Goal: Task Accomplishment & Management: Manage account settings

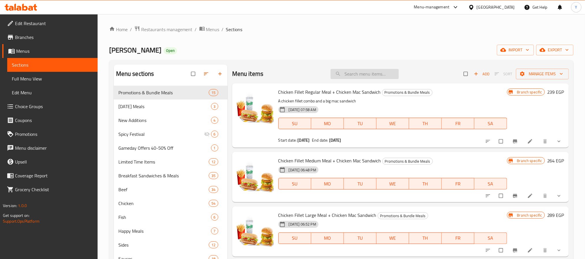
click at [372, 74] on input "search" at bounding box center [365, 74] width 68 height 10
paste input "Juhayna Mix"
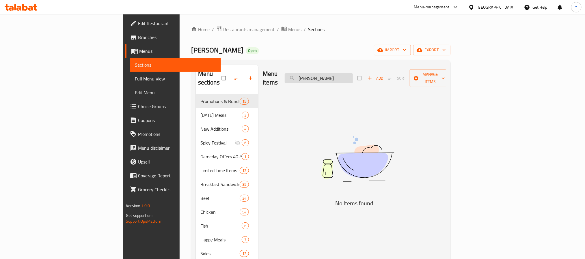
click at [353, 73] on input "Juhayna Mix" at bounding box center [319, 78] width 68 height 10
drag, startPoint x: 357, startPoint y: 77, endPoint x: 337, endPoint y: 84, distance: 21.4
click at [337, 84] on div "Menu items Juhayna Add Sort Manage items No Items found" at bounding box center [352, 194] width 188 height 259
click at [353, 77] on input "Juhayna" at bounding box center [319, 78] width 68 height 10
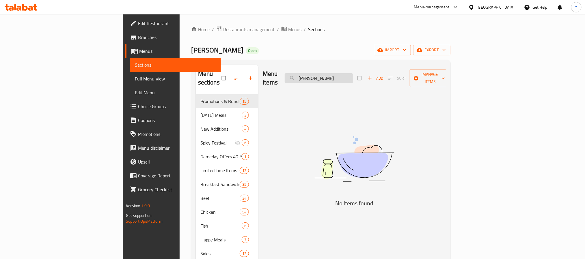
click at [353, 77] on input "Juhayna" at bounding box center [319, 78] width 68 height 10
paste input "Mix"
click at [353, 77] on input "Juhayna Mix" at bounding box center [319, 78] width 68 height 10
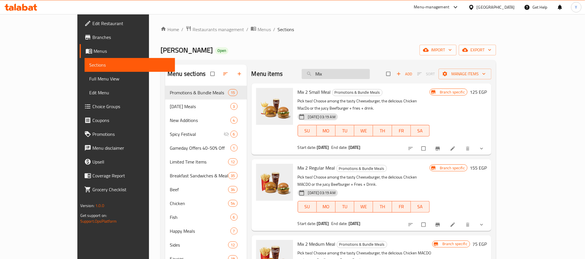
paste input "Jino"
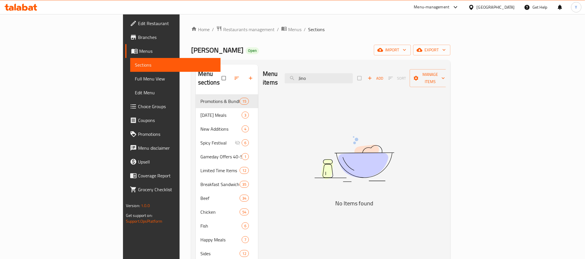
type input "Jino"
click at [363, 81] on div "Menu items Jino Add Sort Manage items" at bounding box center [354, 78] width 183 height 27
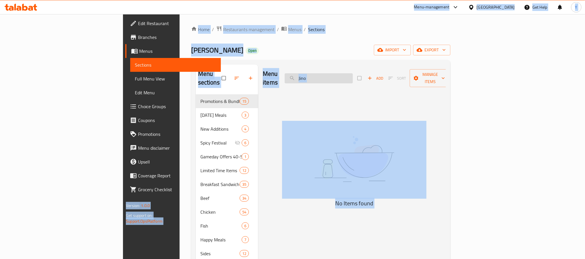
click at [353, 73] on input "Jino" at bounding box center [319, 78] width 68 height 10
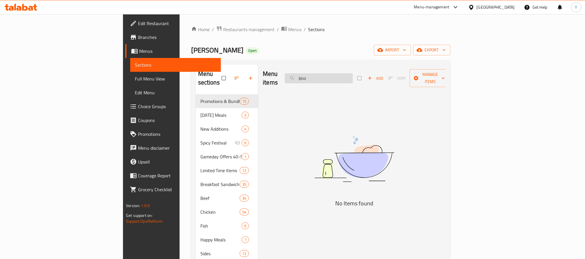
paste input "SML Wedgde ML"
click at [347, 73] on input "SML Wedgde ML" at bounding box center [319, 78] width 68 height 10
click at [353, 74] on input "Wedgde ML" at bounding box center [319, 78] width 68 height 10
click at [353, 73] on input "Wedgde ML" at bounding box center [319, 78] width 68 height 10
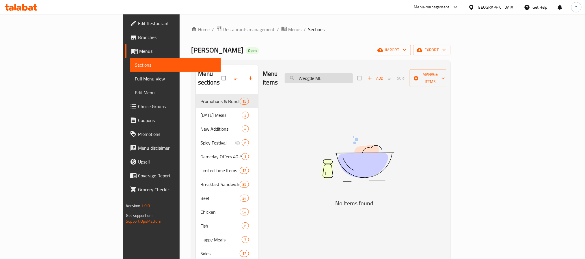
click at [353, 73] on input "Wedgde ML" at bounding box center [319, 78] width 68 height 10
drag, startPoint x: 362, startPoint y: 73, endPoint x: 409, endPoint y: 81, distance: 47.2
click at [409, 81] on div "Menu items Wedgde ML Add Sort Manage items" at bounding box center [354, 78] width 183 height 27
type input "Wedgde"
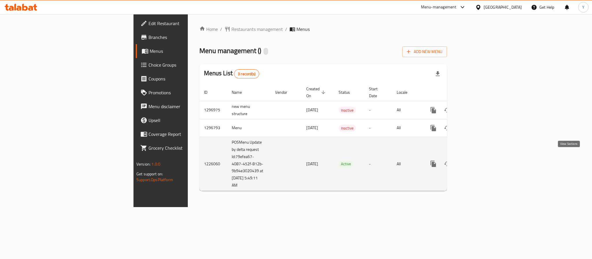
click at [482, 157] on link "enhanced table" at bounding box center [475, 164] width 14 height 14
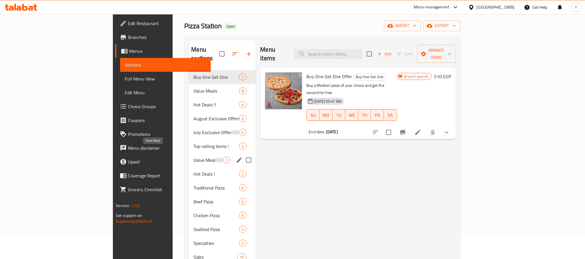
scroll to position [43, 0]
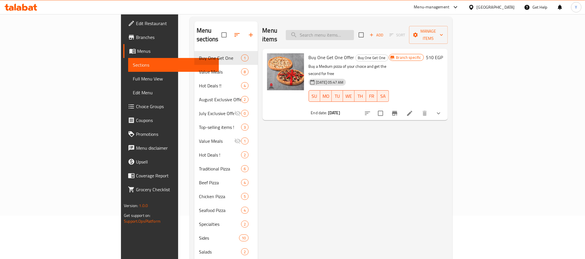
click at [354, 30] on input "search" at bounding box center [320, 35] width 68 height 10
paste input "Super Family Meal"
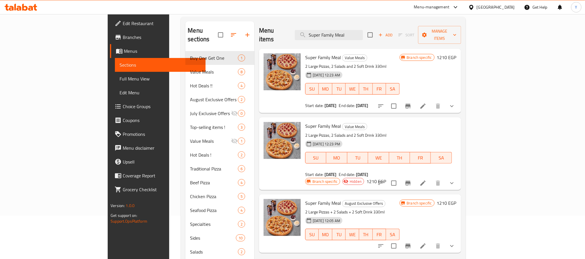
type input "Super Family Meal"
click at [397, 54] on div "Super Family Meal Value Meals 2 Large Pizzas, 2 Salads and 2 Soft Drink 330ml 2…" at bounding box center [352, 81] width 99 height 60
click at [305, 53] on span "Super Family Meal" at bounding box center [323, 57] width 36 height 9
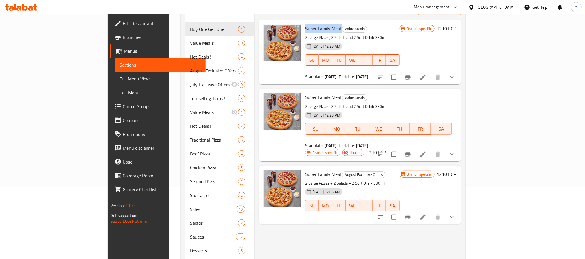
scroll to position [87, 0]
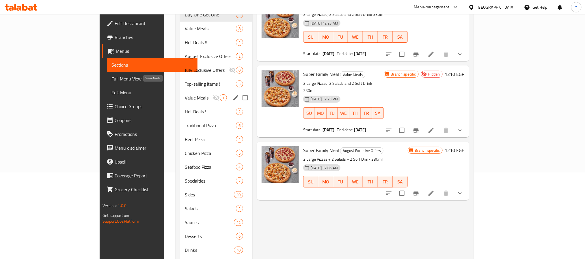
click at [185, 94] on span "Value Meals" at bounding box center [199, 97] width 28 height 7
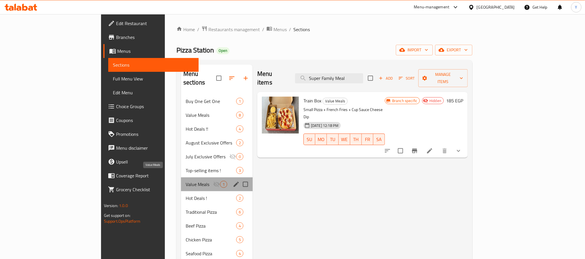
click at [186, 181] on span "Value Meals" at bounding box center [199, 184] width 27 height 7
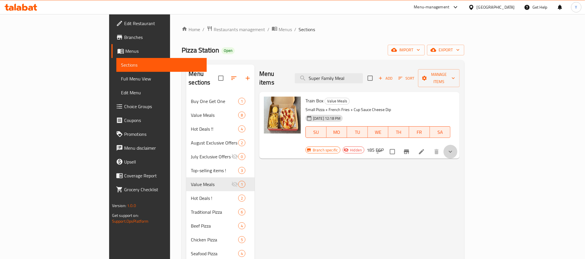
click at [457, 145] on button "show more" at bounding box center [450, 152] width 14 height 14
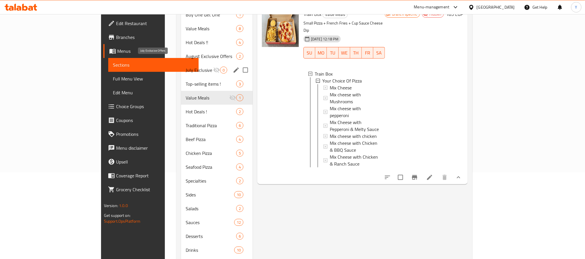
scroll to position [43, 0]
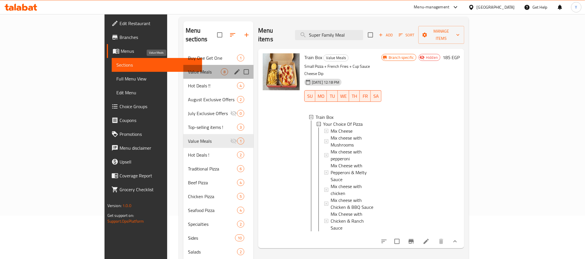
click at [188, 68] on span "Value Meals" at bounding box center [204, 71] width 33 height 7
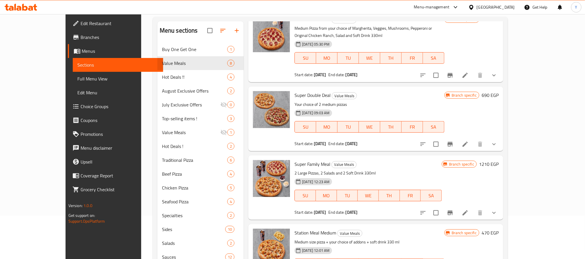
scroll to position [43, 0]
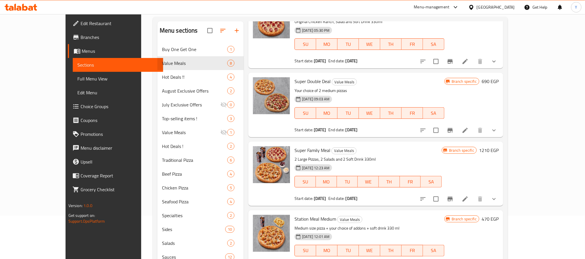
click at [294, 146] on span "Super Family Meal" at bounding box center [312, 150] width 36 height 9
drag, startPoint x: 286, startPoint y: 144, endPoint x: 304, endPoint y: 144, distance: 18.2
click at [304, 146] on span "Super Family Meal" at bounding box center [312, 150] width 36 height 9
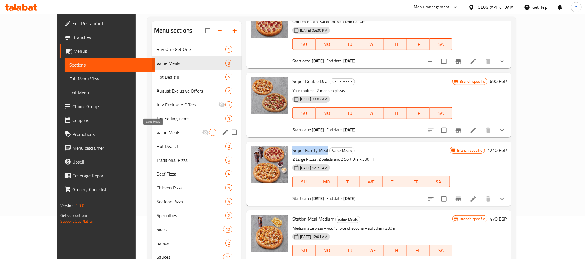
click at [156, 134] on span "Value Meals" at bounding box center [179, 132] width 46 height 7
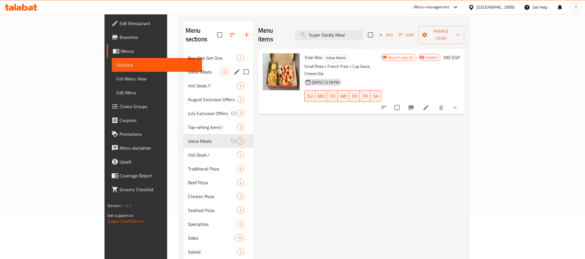
click at [183, 65] on div "Value Meals 8" at bounding box center [218, 72] width 70 height 14
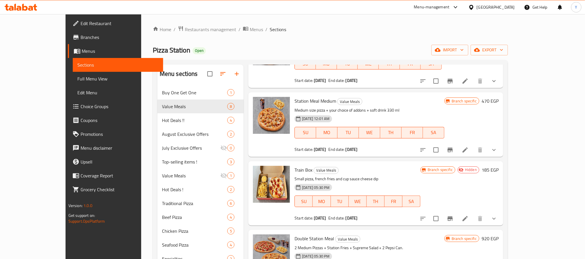
scroll to position [209, 0]
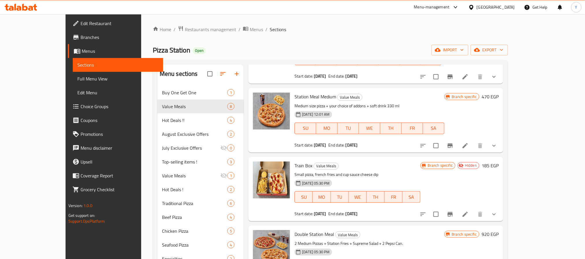
click at [294, 161] on span "Train Box" at bounding box center [303, 165] width 18 height 9
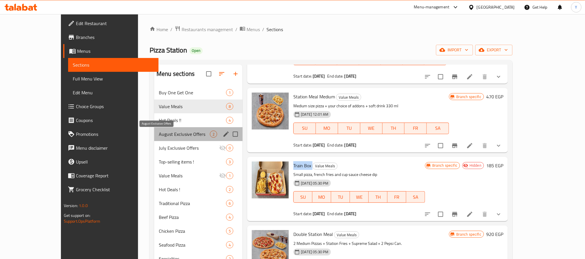
click at [159, 131] on span "August Exclusive Offers" at bounding box center [184, 134] width 51 height 7
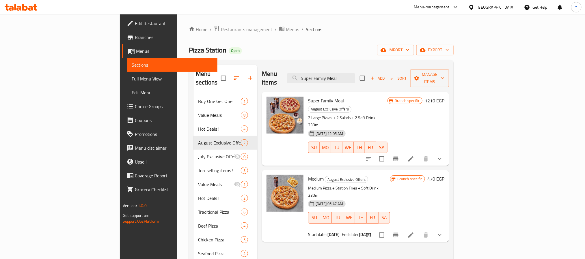
click at [308, 96] on span "Super Family Meal" at bounding box center [326, 100] width 36 height 9
click at [340, 73] on input "Super Family Meal" at bounding box center [321, 78] width 68 height 10
click at [320, 67] on div "Menu items Super Family Meal Add Sort Manage items" at bounding box center [355, 78] width 187 height 27
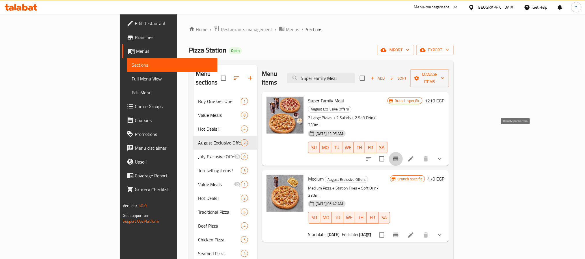
click at [398, 157] on icon "Branch-specific-item" at bounding box center [395, 159] width 5 height 5
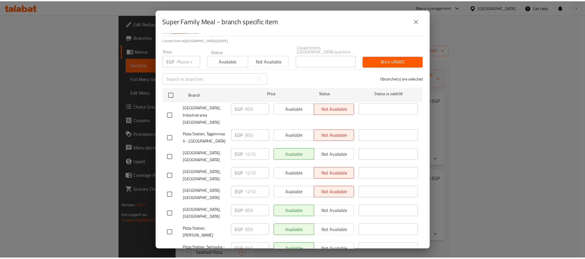
scroll to position [87, 0]
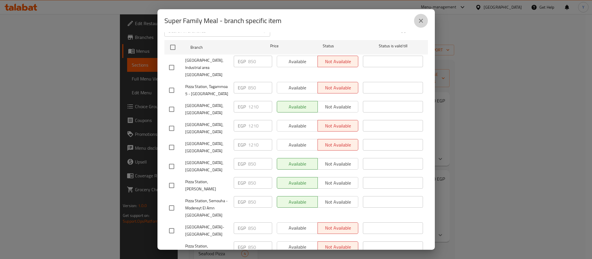
click at [424, 24] on button "close" at bounding box center [421, 21] width 14 height 14
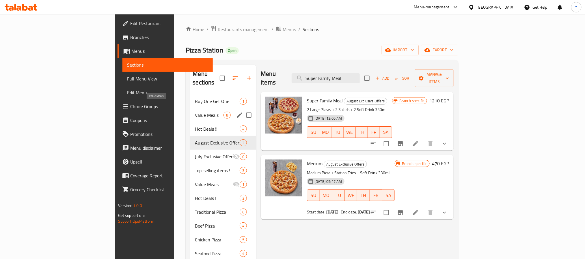
click at [195, 112] on span "Value Meals" at bounding box center [209, 115] width 29 height 7
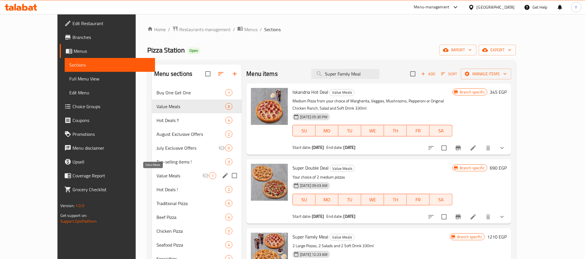
click at [156, 175] on span "Value Meals" at bounding box center [179, 175] width 46 height 7
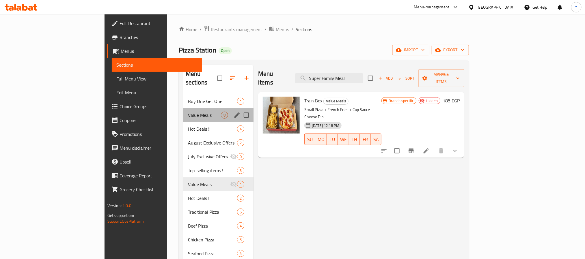
click at [183, 111] on div "Value Meals 8" at bounding box center [218, 115] width 70 height 14
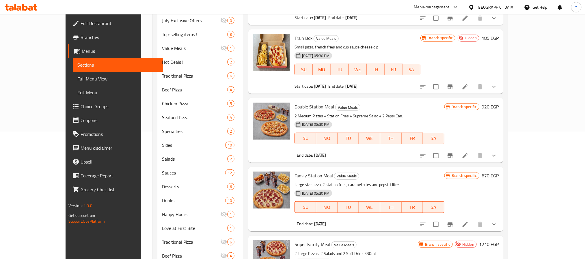
scroll to position [130, 0]
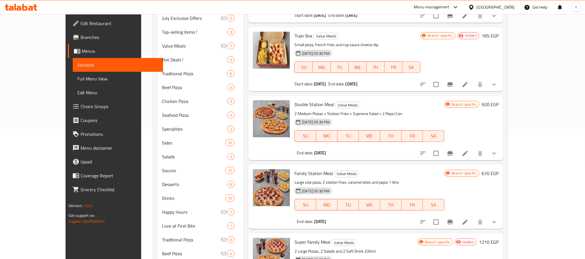
click at [355, 80] on b "13-08-2040" at bounding box center [352, 84] width 12 height 8
click at [346, 80] on b "13-08-2040" at bounding box center [352, 84] width 12 height 8
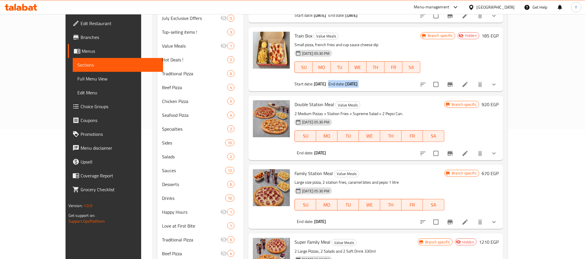
click at [346, 80] on b "13-08-2040" at bounding box center [352, 84] width 12 height 8
click at [314, 80] on b "13-08-2025" at bounding box center [320, 84] width 12 height 8
drag, startPoint x: 301, startPoint y: 78, endPoint x: 338, endPoint y: 79, distance: 37.3
click at [338, 81] on div "Start date: 13-08-2025 End date: 13-08-2040" at bounding box center [357, 84] width 126 height 6
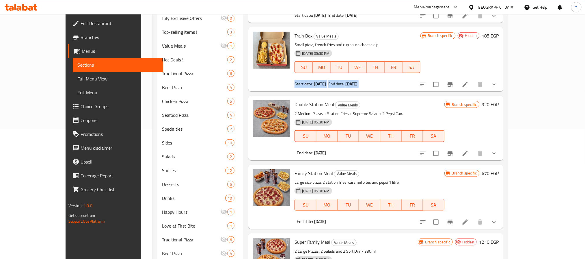
click at [316, 80] on b "13-08-2025" at bounding box center [320, 84] width 12 height 8
drag, startPoint x: 316, startPoint y: 76, endPoint x: 337, endPoint y: 77, distance: 21.4
click at [337, 81] on div "Start date: 13-08-2025 End date: 13-08-2040" at bounding box center [357, 84] width 126 height 6
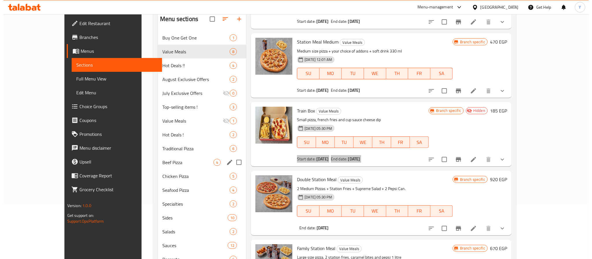
scroll to position [0, 0]
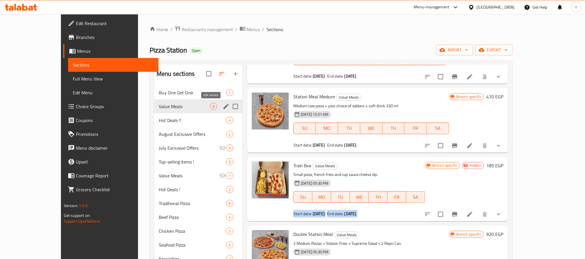
click at [223, 107] on icon "edit" at bounding box center [226, 106] width 7 height 7
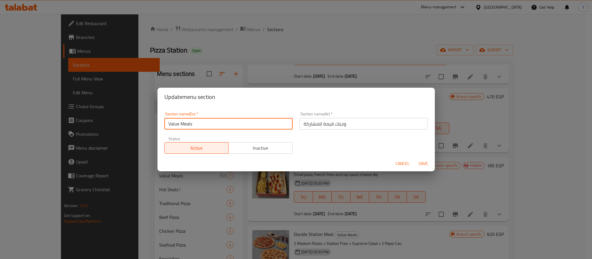
click at [227, 123] on input "Value Meals" at bounding box center [228, 124] width 128 height 12
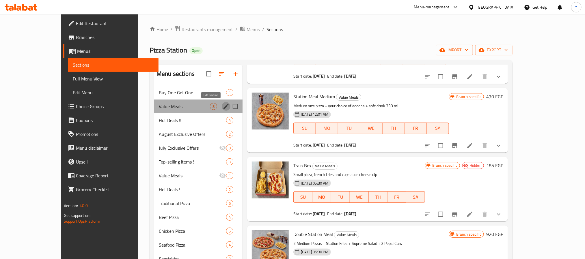
click at [223, 107] on icon "edit" at bounding box center [226, 106] width 7 height 7
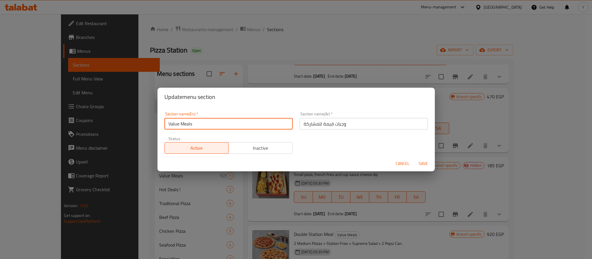
click at [225, 125] on input "Value Meals" at bounding box center [228, 124] width 128 height 12
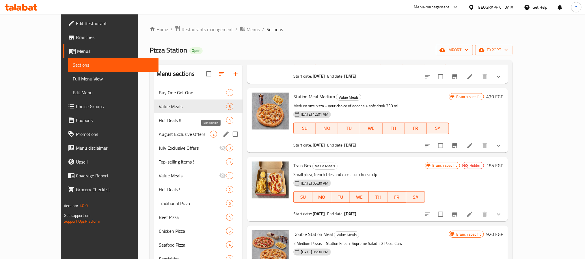
click at [223, 134] on icon "edit" at bounding box center [226, 134] width 7 height 7
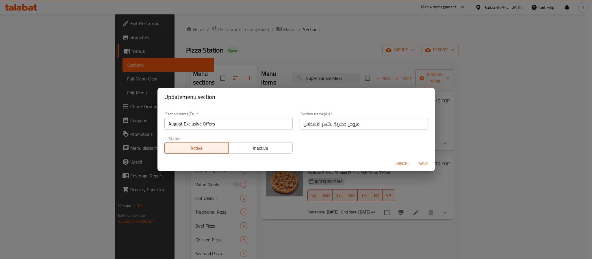
click at [212, 127] on input "August Exclusive Offers" at bounding box center [228, 124] width 128 height 12
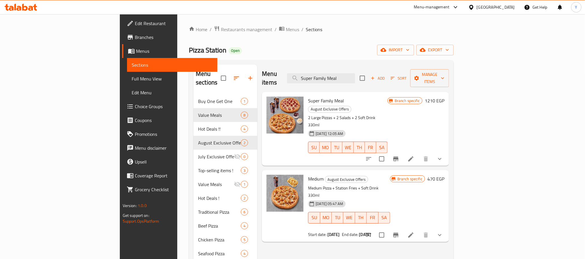
click at [357, 68] on div "Menu items Super Family Meal Add Sort Manage items" at bounding box center [355, 78] width 187 height 27
click at [356, 68] on div "Menu items Super Family Meal Add Sort Manage items" at bounding box center [355, 78] width 187 height 27
click at [355, 73] on input "Super Family Meal" at bounding box center [321, 78] width 68 height 10
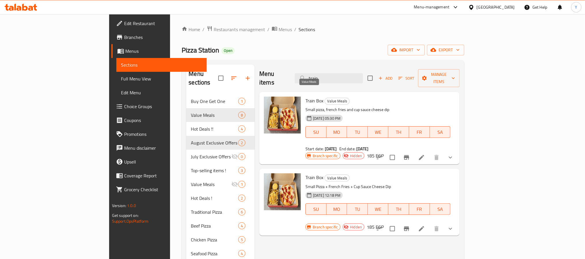
type input "train"
click at [305, 96] on span "Train Box" at bounding box center [314, 100] width 18 height 9
copy h6 "Train Box"
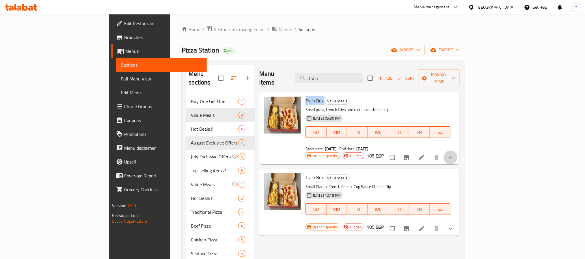
click at [457, 151] on button "show more" at bounding box center [450, 158] width 14 height 14
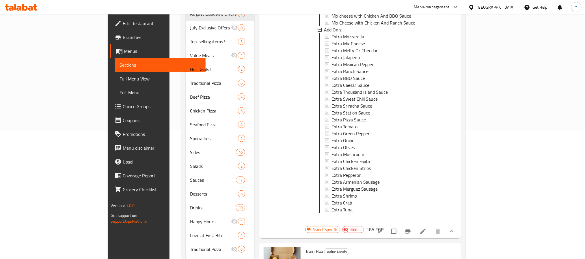
scroll to position [177, 0]
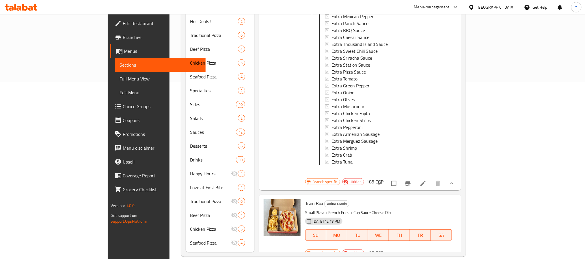
drag, startPoint x: 549, startPoint y: 228, endPoint x: 553, endPoint y: 229, distance: 3.7
click at [383, 249] on div "Branch specific Hidden 185 EGP" at bounding box center [344, 253] width 78 height 8
click at [455, 251] on icon "show more" at bounding box center [451, 254] width 7 height 7
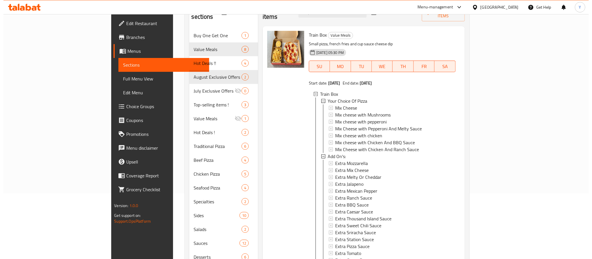
scroll to position [0, 0]
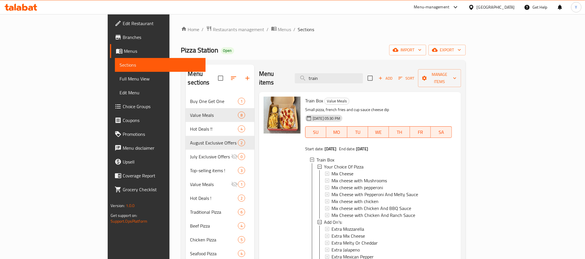
click at [368, 66] on div "Menu items train Add Sort Manage items" at bounding box center [360, 78] width 202 height 27
click at [363, 74] on input "train" at bounding box center [329, 78] width 68 height 10
paste input "فاميلي ستيشن ميل"
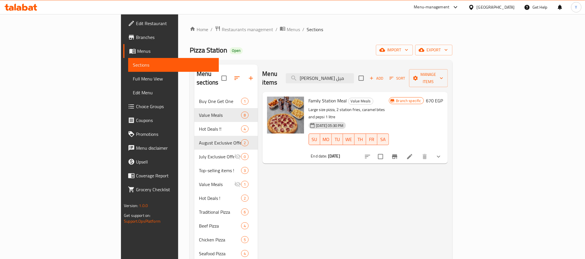
click at [311, 96] on span "Family Station Meal" at bounding box center [328, 100] width 38 height 9
copy h6 "Family Station Meal"
click at [397, 154] on icon "Branch-specific-item" at bounding box center [394, 156] width 5 height 5
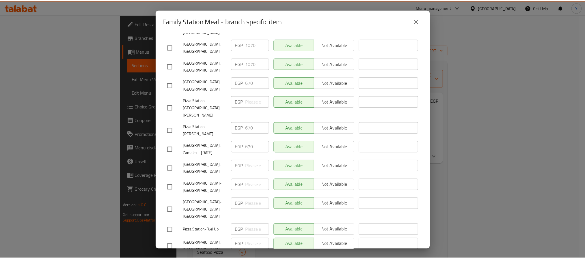
scroll to position [174, 0]
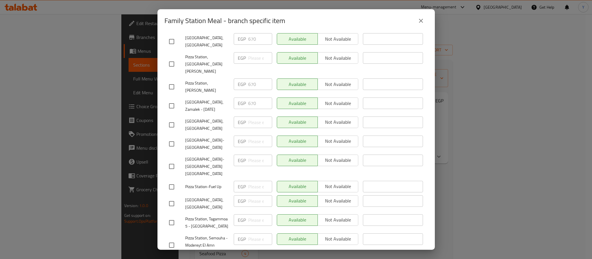
click at [420, 20] on icon "close" at bounding box center [420, 20] width 7 height 7
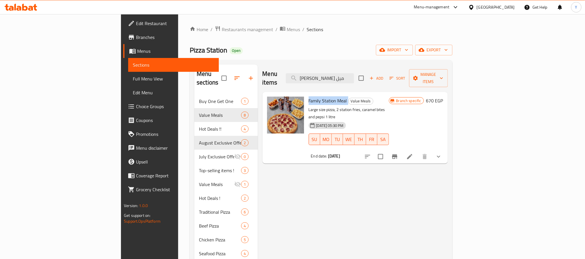
click at [359, 61] on div "Menu sections Buy One Get One 1 Value Meals 8 Hot Deals !! 4 August Exclusive O…" at bounding box center [321, 247] width 263 height 374
click at [365, 68] on div "Menu items فاميلي ستيشن ميل Add Sort Manage items" at bounding box center [354, 78] width 185 height 27
click at [354, 73] on input "فاميلي ستيشن ميل" at bounding box center [320, 78] width 68 height 10
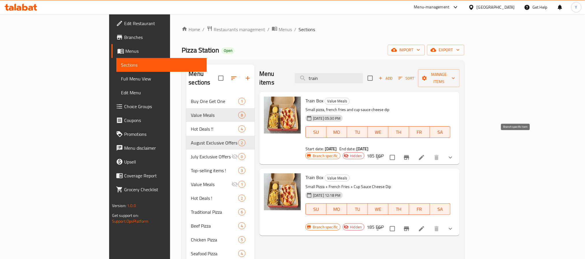
type input "train"
click at [409, 155] on icon "Branch-specific-item" at bounding box center [406, 157] width 5 height 5
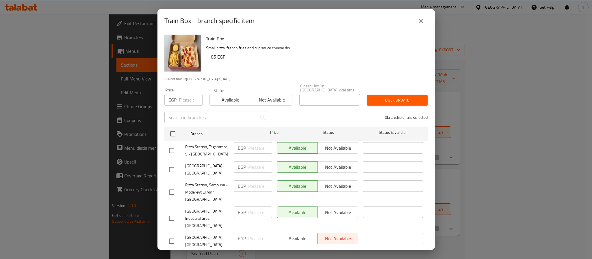
click at [423, 23] on icon "close" at bounding box center [420, 20] width 7 height 7
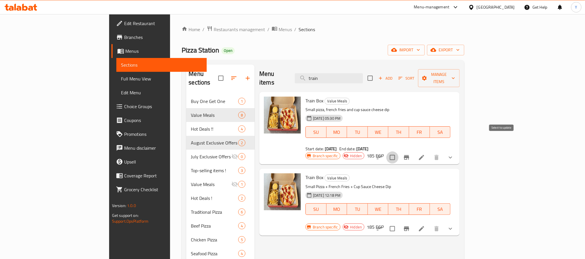
click at [398, 152] on input "checkbox" at bounding box center [392, 158] width 12 height 12
click at [460, 47] on span "export" at bounding box center [446, 49] width 28 height 7
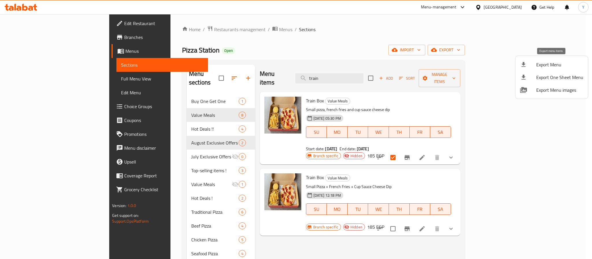
click at [547, 65] on span "Export Menu" at bounding box center [559, 64] width 47 height 7
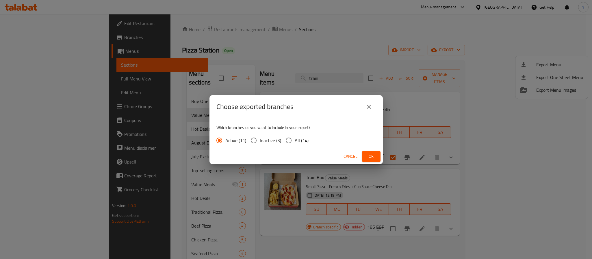
click at [366, 110] on button "close" at bounding box center [369, 107] width 14 height 14
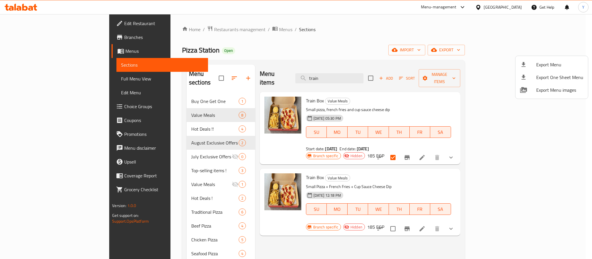
click at [456, 52] on div at bounding box center [296, 129] width 592 height 259
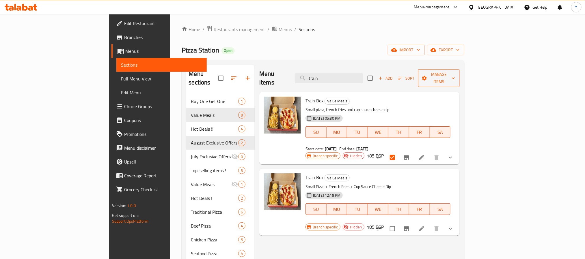
click at [460, 76] on button "Manage items" at bounding box center [439, 78] width 42 height 18
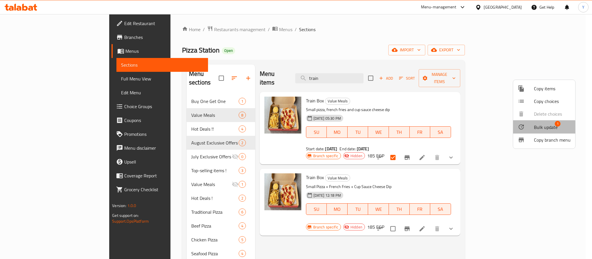
click at [542, 127] on span "Bulk update" at bounding box center [546, 127] width 24 height 7
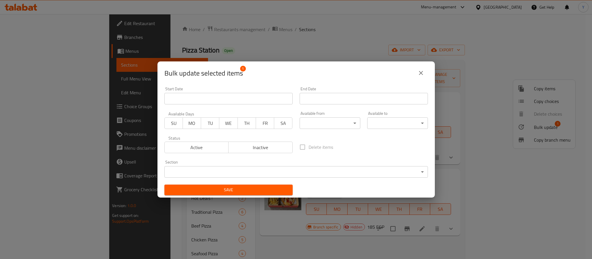
click at [220, 148] on span "Active" at bounding box center [196, 147] width 59 height 8
click at [231, 191] on span "Save" at bounding box center [228, 190] width 119 height 7
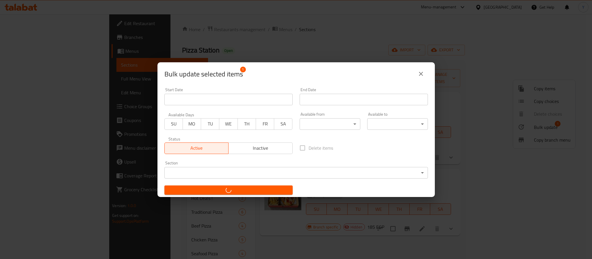
checkbox input "false"
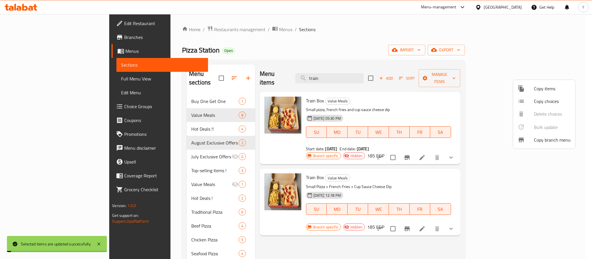
click at [407, 158] on div at bounding box center [296, 129] width 592 height 259
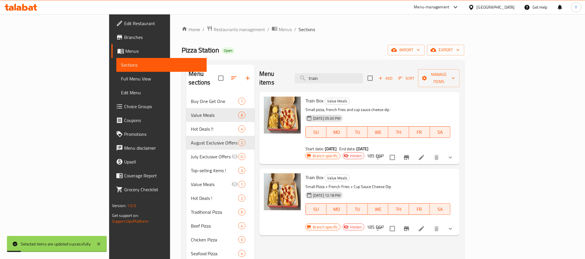
click at [406, 106] on p "Small pizza, french fries and cup sauce cheese dip" at bounding box center [377, 109] width 145 height 7
click at [454, 154] on icon "show more" at bounding box center [450, 157] width 7 height 7
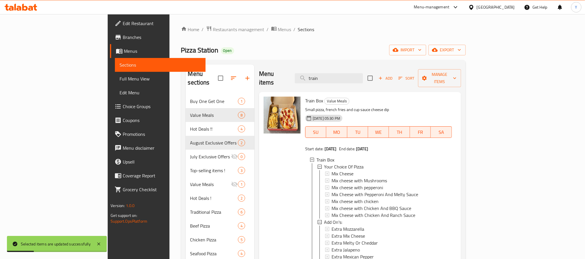
scroll to position [1, 0]
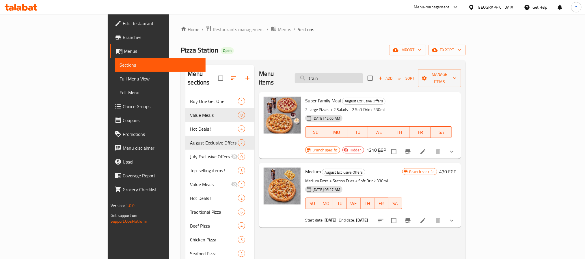
click at [363, 73] on input "train" at bounding box center [329, 78] width 68 height 10
click at [411, 148] on icon "Branch-specific-item" at bounding box center [408, 151] width 7 height 7
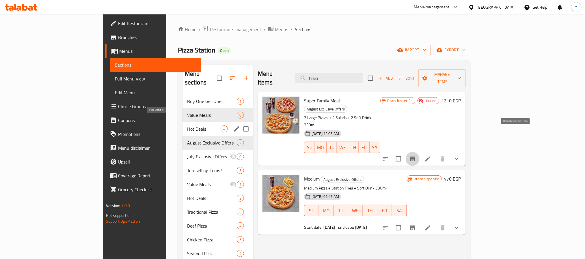
click at [187, 126] on span "Hot Deals !!" at bounding box center [203, 129] width 33 height 7
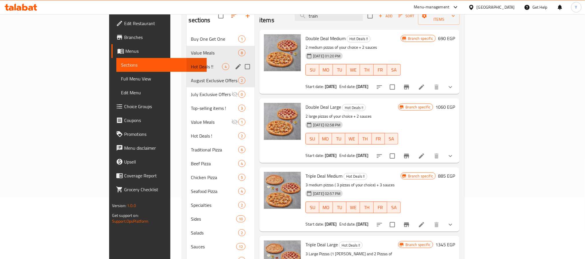
scroll to position [47, 0]
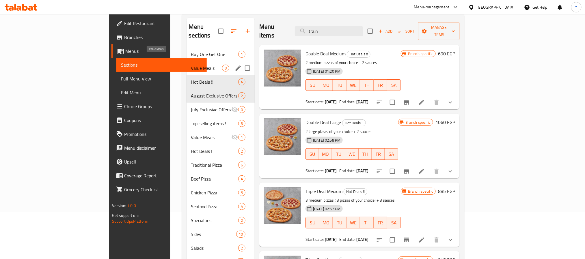
click at [187, 61] on div "Value Meals 8" at bounding box center [221, 68] width 68 height 14
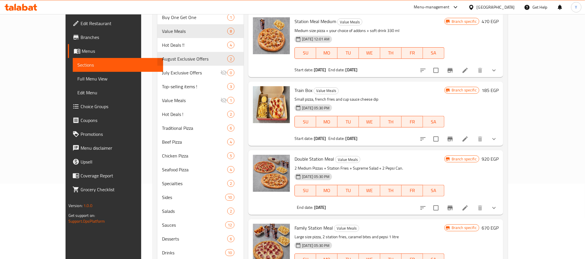
scroll to position [90, 0]
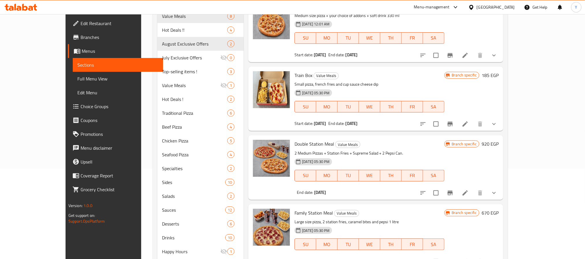
drag, startPoint x: 497, startPoint y: 117, endPoint x: 511, endPoint y: 121, distance: 15.0
click at [503, 125] on div "Menu items train Add Sort Manage items Iskandria Hot Deal Value Meals Medium Pi…" at bounding box center [374, 152] width 260 height 356
click at [442, 118] on input "checkbox" at bounding box center [436, 124] width 12 height 12
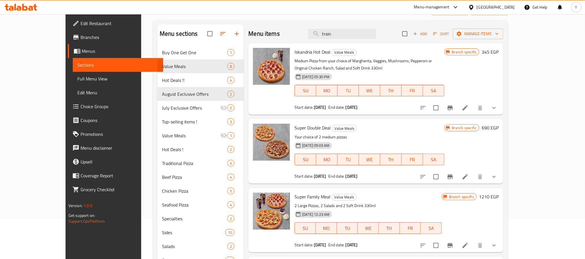
scroll to position [0, 0]
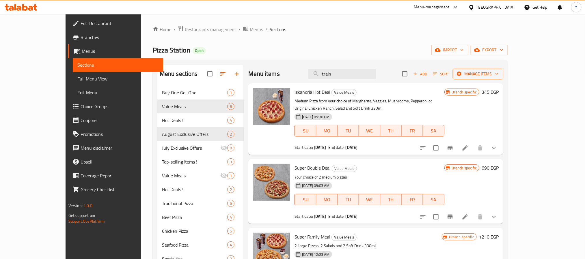
click at [499, 74] on span "Manage items" at bounding box center [477, 73] width 41 height 7
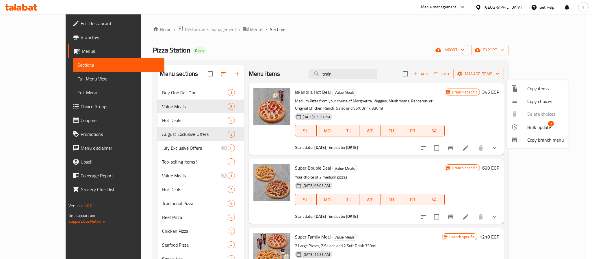
click at [535, 125] on span "Bulk update" at bounding box center [539, 127] width 24 height 7
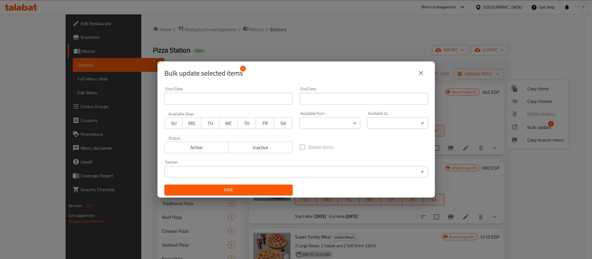
click at [202, 148] on span "Active" at bounding box center [196, 147] width 59 height 8
click at [263, 149] on span "Inactive" at bounding box center [260, 147] width 59 height 8
click at [251, 192] on span "Save" at bounding box center [228, 190] width 119 height 7
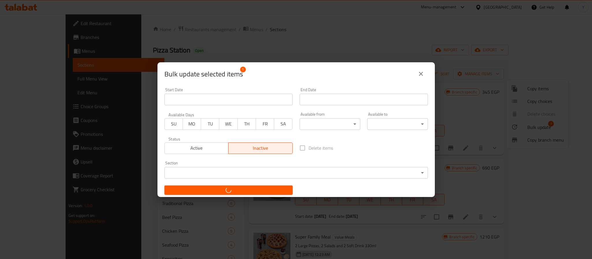
checkbox input "false"
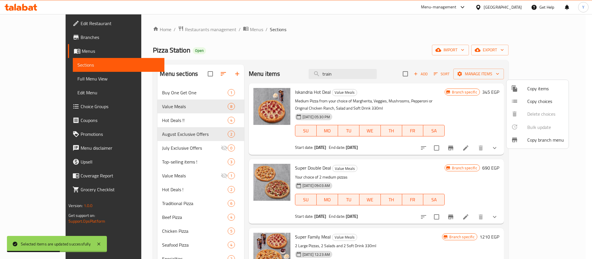
click at [141, 179] on div at bounding box center [296, 129] width 592 height 259
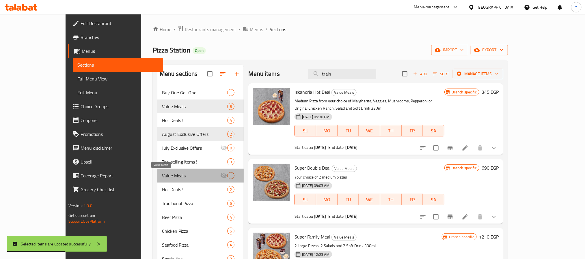
click at [167, 177] on span "Value Meals" at bounding box center [191, 175] width 58 height 7
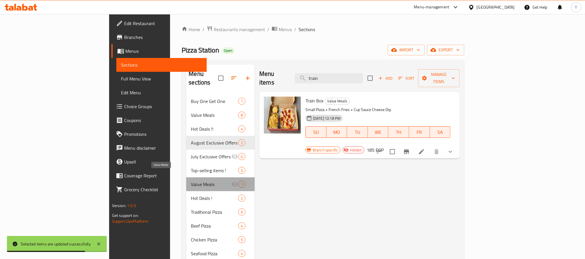
click at [191, 181] on span "Value Meals" at bounding box center [211, 184] width 40 height 7
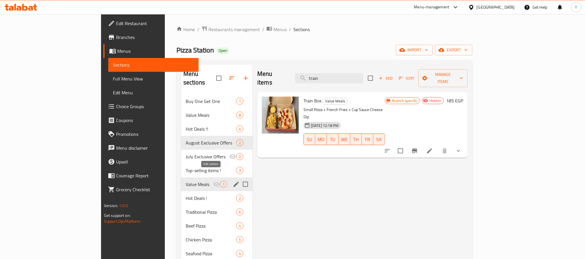
click at [233, 181] on icon "edit" at bounding box center [236, 184] width 7 height 7
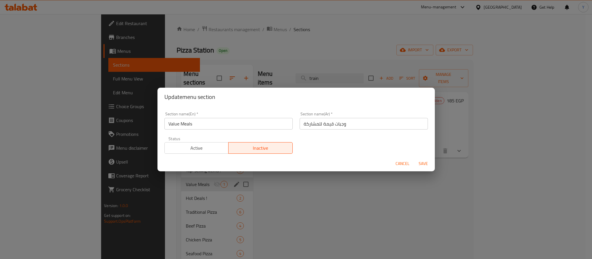
click at [209, 124] on input "Value Meals" at bounding box center [228, 124] width 128 height 12
type input "Value Meals."
click at [414, 159] on button "Save" at bounding box center [423, 164] width 18 height 11
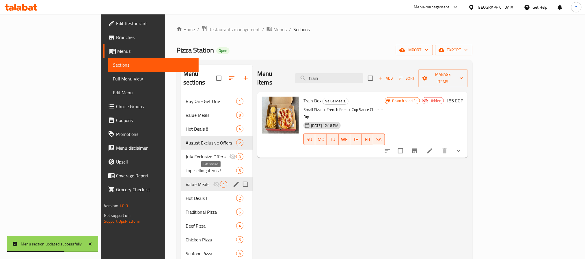
click at [233, 181] on icon "edit" at bounding box center [236, 184] width 7 height 7
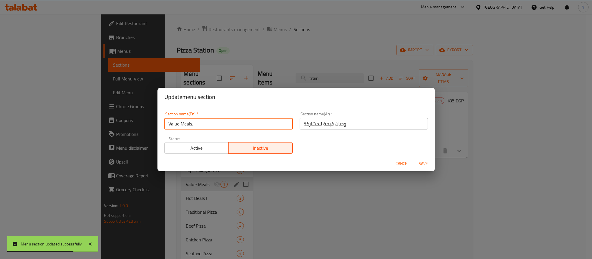
click at [245, 121] on input "Value Meals." at bounding box center [228, 124] width 128 height 12
type input "Value Meal"
click at [414, 159] on button "Save" at bounding box center [423, 164] width 18 height 11
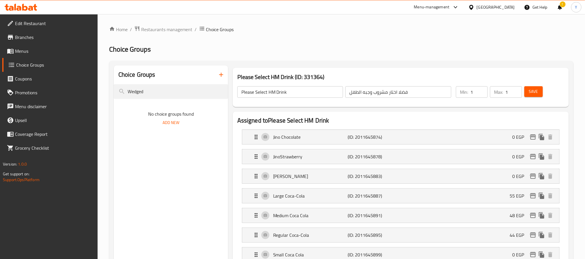
scroll to position [22601, 0]
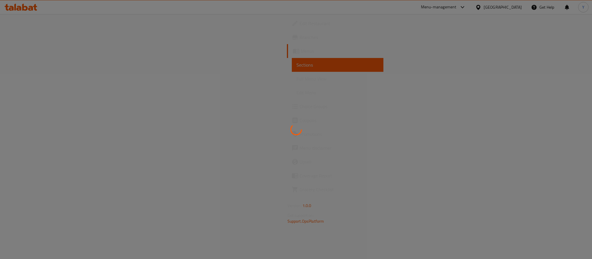
click at [38, 22] on div at bounding box center [296, 129] width 592 height 259
click at [38, 20] on div at bounding box center [296, 129] width 592 height 259
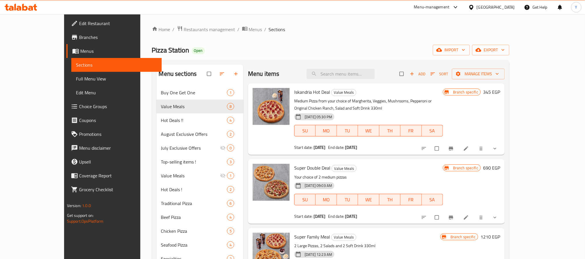
click at [79, 23] on span "Edit Restaurant" at bounding box center [118, 23] width 78 height 7
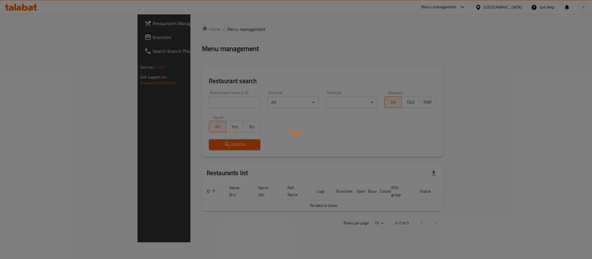
click at [154, 100] on div at bounding box center [296, 129] width 592 height 259
click at [149, 102] on div at bounding box center [296, 129] width 592 height 259
click at [150, 101] on div at bounding box center [296, 129] width 592 height 259
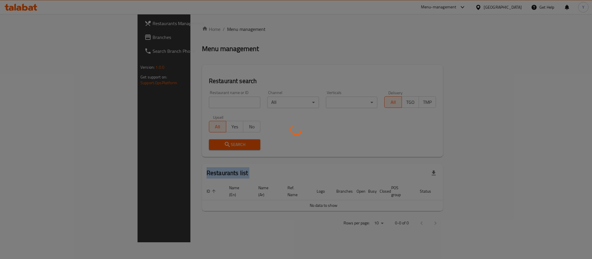
click at [150, 101] on div at bounding box center [296, 129] width 592 height 259
click at [147, 103] on div at bounding box center [296, 129] width 592 height 259
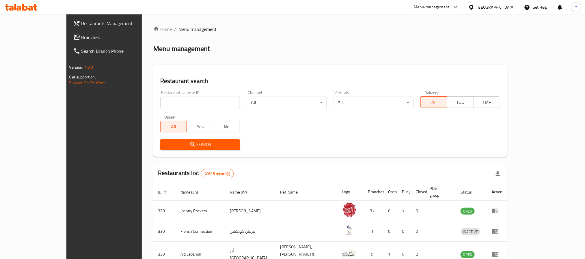
click at [171, 100] on input "search" at bounding box center [200, 103] width 80 height 12
paste input "680683"
type input "680683"
click button "Search" at bounding box center [200, 144] width 80 height 11
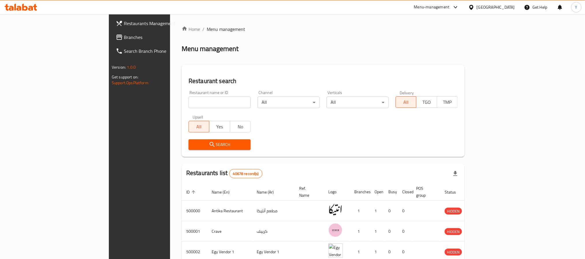
click at [189, 101] on input "search" at bounding box center [220, 103] width 62 height 12
paste input "680683"
type input "680683"
click button "Search" at bounding box center [220, 144] width 62 height 11
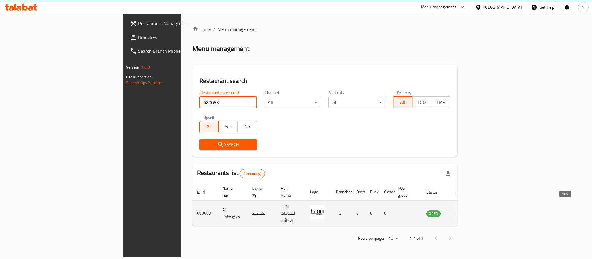
click at [467, 210] on link "enhanced table" at bounding box center [461, 213] width 11 height 7
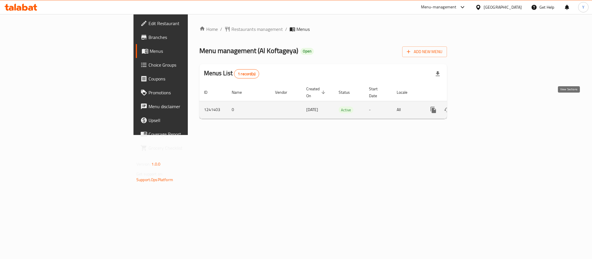
click at [477, 107] on icon "enhanced table" at bounding box center [474, 109] width 5 height 5
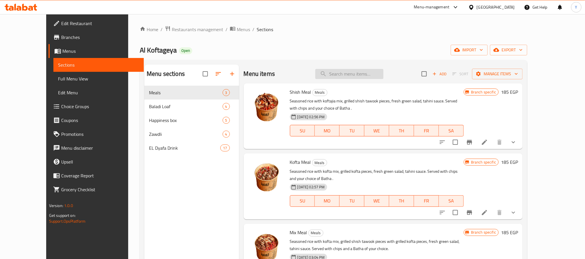
click at [357, 75] on input "search" at bounding box center [349, 74] width 68 height 10
paste input "Kofta Meal"
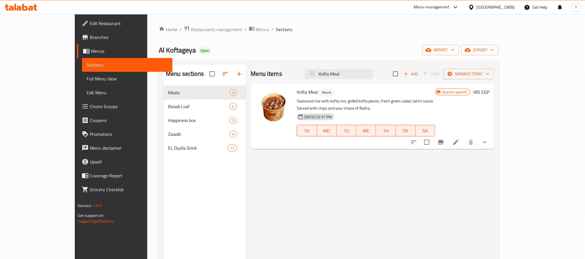
click at [403, 78] on div "Menu items Kofta Meal Add Sort Manage items" at bounding box center [372, 74] width 243 height 19
click at [373, 72] on input "Kofta Meal" at bounding box center [339, 74] width 68 height 10
paste input "Shish"
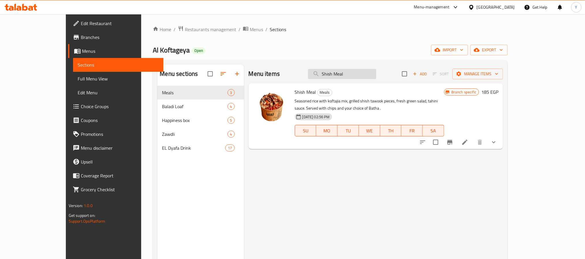
click at [350, 79] on input "Shish Meal" at bounding box center [342, 74] width 68 height 10
paste input "Mix Grill"
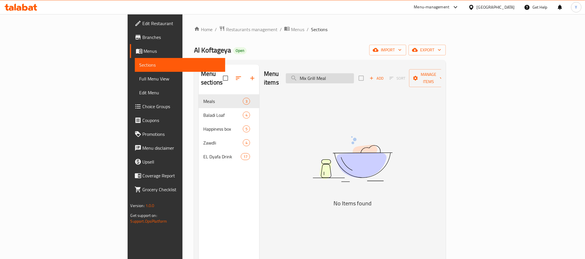
click at [354, 79] on input "Mix Grill Meal" at bounding box center [320, 78] width 68 height 10
click at [354, 77] on input "Mix Grill Meal" at bounding box center [320, 78] width 68 height 10
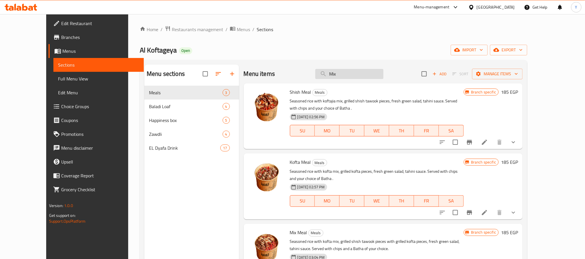
click at [355, 78] on input "Mix" at bounding box center [349, 74] width 68 height 10
paste input "Regheef Kofta"
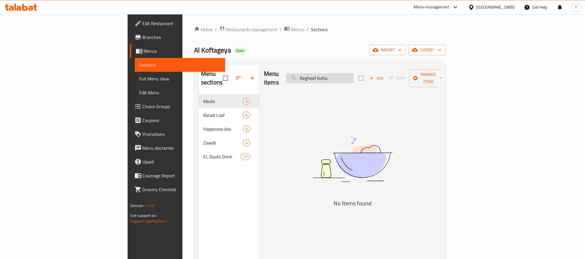
click at [354, 78] on input "Regheef Kofta" at bounding box center [320, 78] width 68 height 10
paste input "Kofta Loaf"
click at [354, 73] on input "Kofta Loaf" at bounding box center [320, 78] width 68 height 10
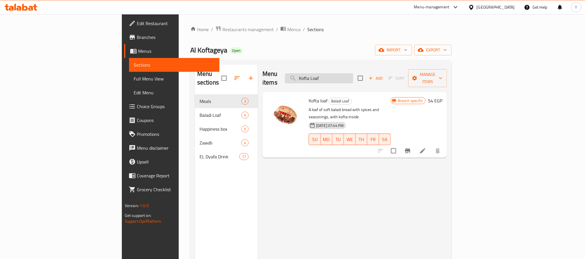
click at [353, 75] on input "Kofta Loaf" at bounding box center [319, 78] width 68 height 10
paste input "Regheef [PERSON_NAME]"
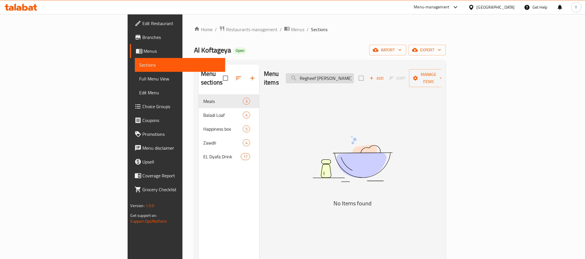
click at [354, 76] on input "Regheef Shish Tawook" at bounding box center [320, 78] width 68 height 10
paste input "search"
click at [354, 73] on input "Regheef Shish Tawook" at bounding box center [320, 78] width 68 height 10
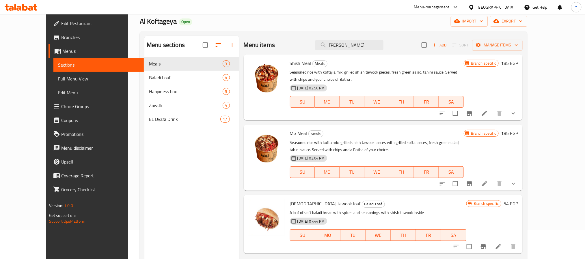
scroll to position [81, 0]
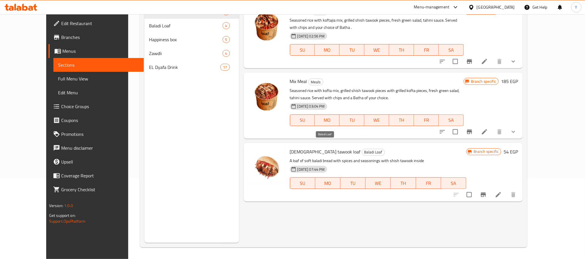
click at [362, 149] on span "Baladi Loaf" at bounding box center [373, 152] width 23 height 7
copy span "Baladi Loaf"
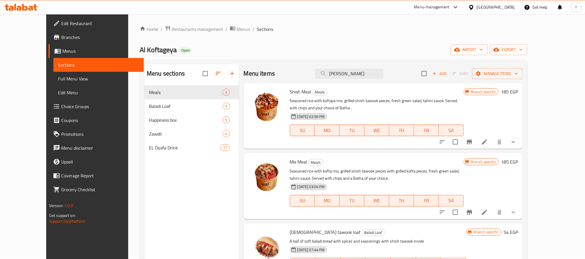
scroll to position [0, 0]
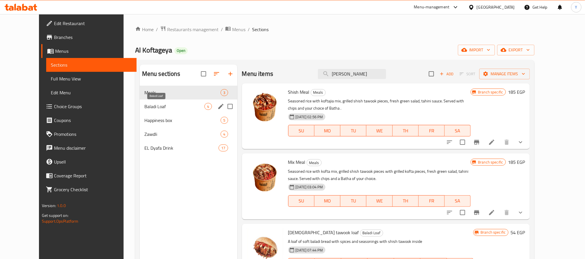
click at [144, 109] on span "Baladi Loaf" at bounding box center [174, 106] width 60 height 7
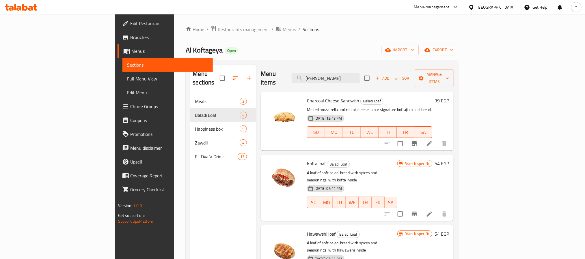
click at [333, 104] on div "Charcoal Cheese Sandwich Baladi Loaf Melted mozzarella and roumi cheese in our …" at bounding box center [370, 121] width 130 height 54
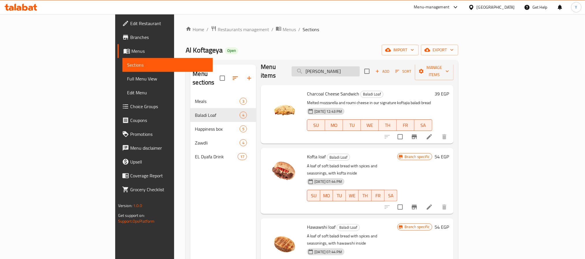
click at [360, 72] on input "Shish Tawook" at bounding box center [326, 71] width 68 height 10
paste input "Friends Box Talabat"
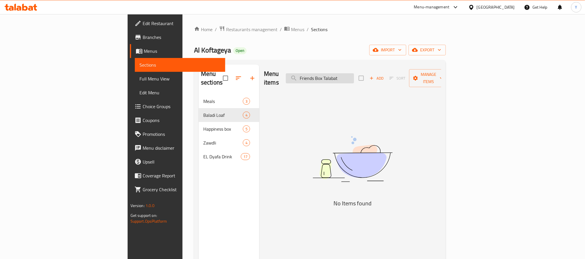
click at [354, 76] on input "Friends Box Talabat" at bounding box center [320, 78] width 68 height 10
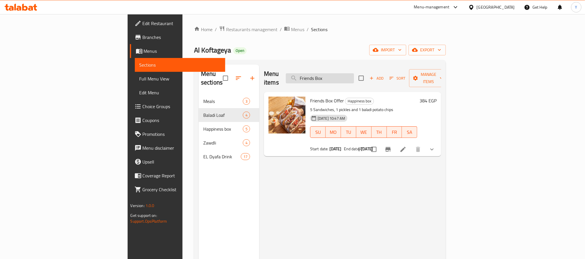
click at [354, 76] on input "Friends Box" at bounding box center [320, 78] width 68 height 10
paste input "Ellama"
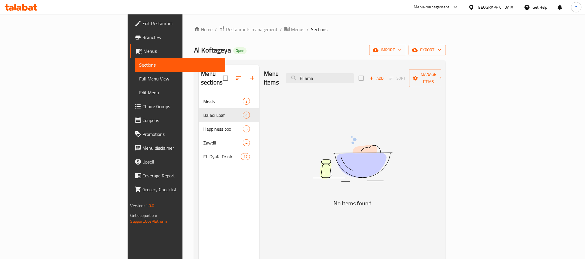
type input "Ellama"
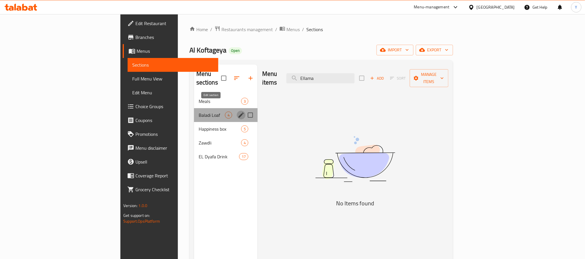
click at [238, 112] on icon "edit" at bounding box center [241, 115] width 7 height 7
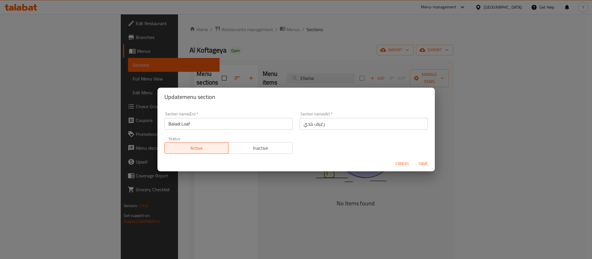
click at [186, 123] on input "Baladi Loaf" at bounding box center [228, 124] width 128 height 12
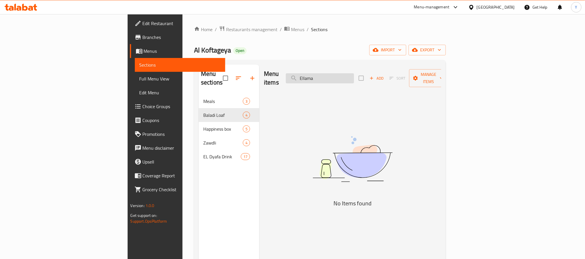
click at [354, 78] on input "Ellama" at bounding box center [320, 78] width 68 height 10
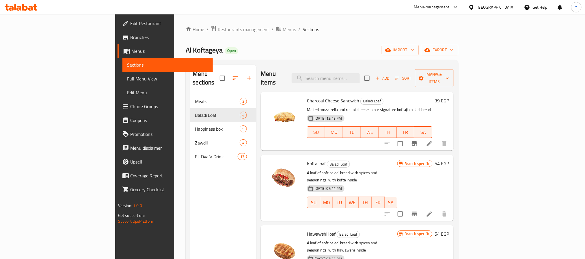
click at [307, 159] on span "Kofta loaf" at bounding box center [316, 163] width 19 height 9
copy h6 "loaf"
click at [355, 74] on input "search" at bounding box center [326, 78] width 68 height 10
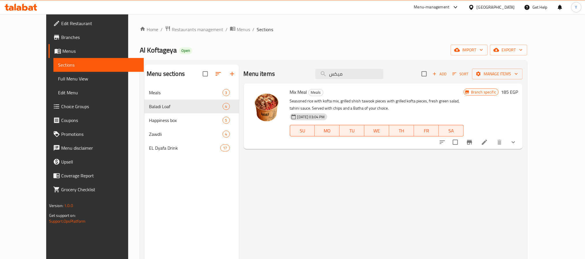
type input "ميكس"
click at [61, 37] on span "Branches" at bounding box center [100, 37] width 78 height 7
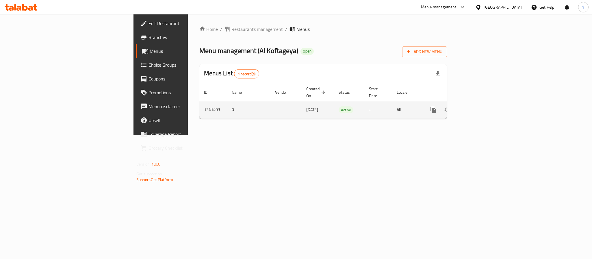
click at [478, 107] on icon "enhanced table" at bounding box center [474, 110] width 7 height 7
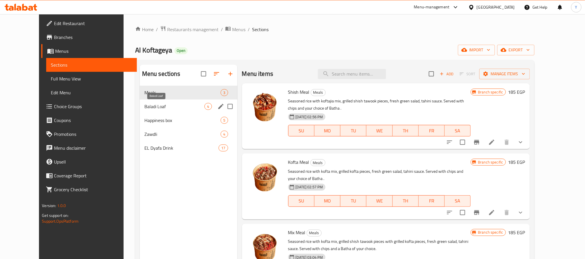
click at [152, 108] on span "Baladi Loaf" at bounding box center [174, 106] width 60 height 7
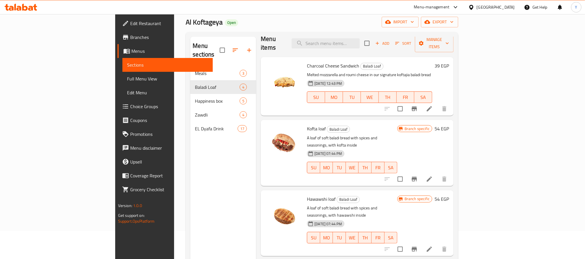
scroll to position [43, 0]
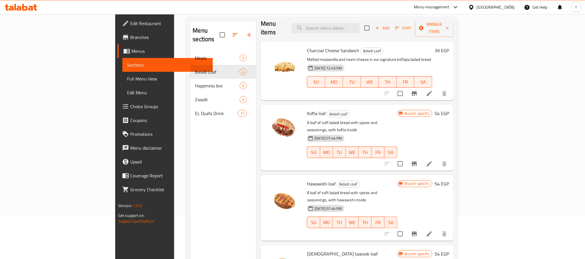
click at [307, 109] on span "Kofta loaf" at bounding box center [316, 113] width 19 height 9
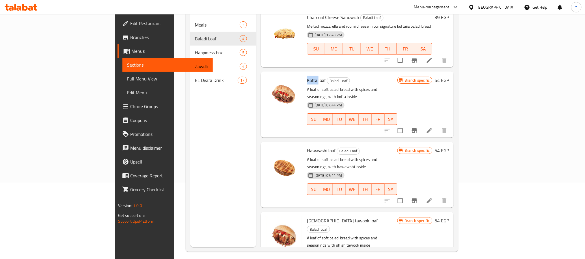
scroll to position [81, 0]
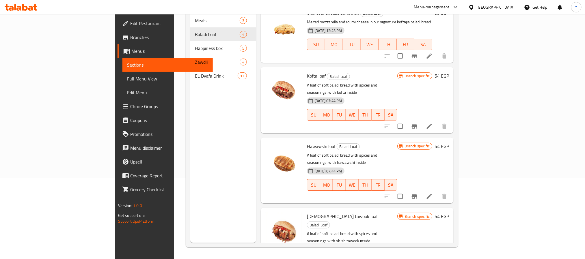
click at [307, 142] on span "Hawawshi loaf" at bounding box center [321, 146] width 29 height 9
click at [307, 212] on span "Shish tawook loaf" at bounding box center [342, 216] width 71 height 9
drag, startPoint x: 283, startPoint y: 191, endPoint x: 297, endPoint y: 192, distance: 14.8
click at [307, 212] on span "Shish tawook loaf" at bounding box center [342, 216] width 71 height 9
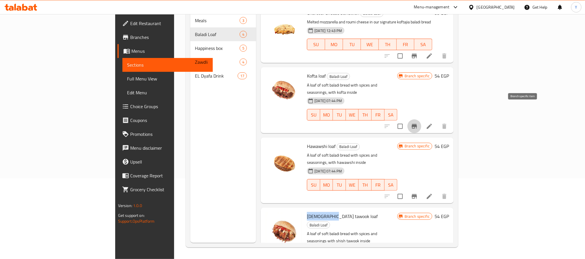
click at [421, 120] on button "Branch-specific-item" at bounding box center [414, 127] width 14 height 14
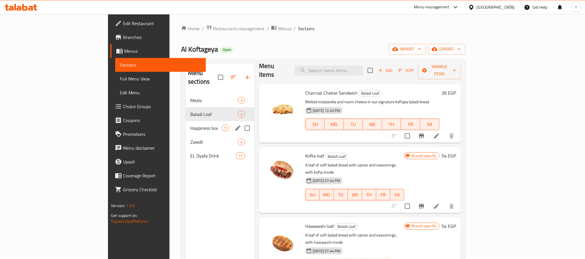
scroll to position [0, 0]
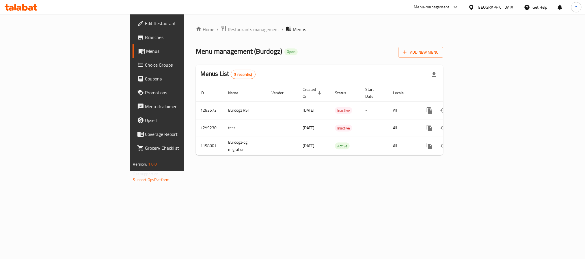
click at [145, 36] on span "Branches" at bounding box center [184, 37] width 78 height 7
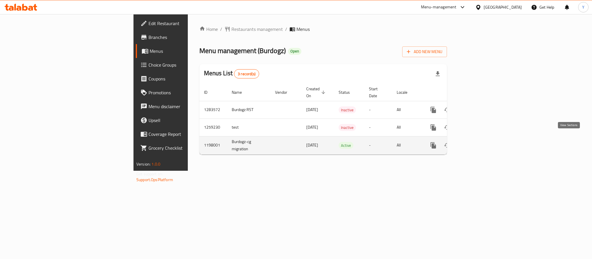
click at [482, 144] on link "enhanced table" at bounding box center [475, 146] width 14 height 14
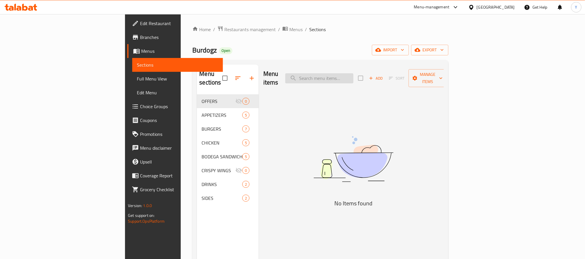
click at [353, 73] on input "search" at bounding box center [319, 78] width 68 height 10
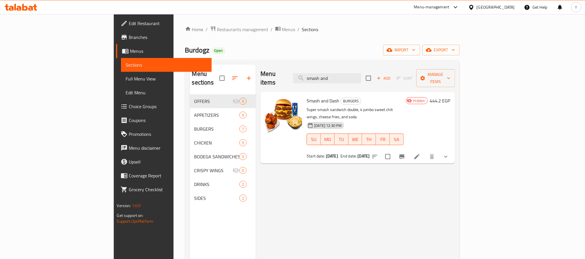
type input "smash and"
click at [307, 96] on span "Smash and Dash" at bounding box center [323, 100] width 33 height 9
drag, startPoint x: 299, startPoint y: 90, endPoint x: 288, endPoint y: 93, distance: 11.7
click at [307, 96] on span "Smash and Dash" at bounding box center [323, 100] width 33 height 9
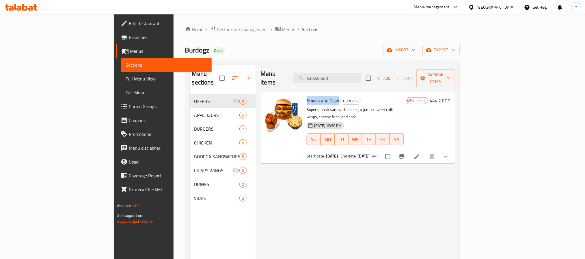
drag, startPoint x: 287, startPoint y: 93, endPoint x: 307, endPoint y: 93, distance: 20.8
click at [307, 96] on span "Smash and Dash" at bounding box center [323, 100] width 33 height 9
click at [449, 153] on icon "show more" at bounding box center [445, 156] width 7 height 7
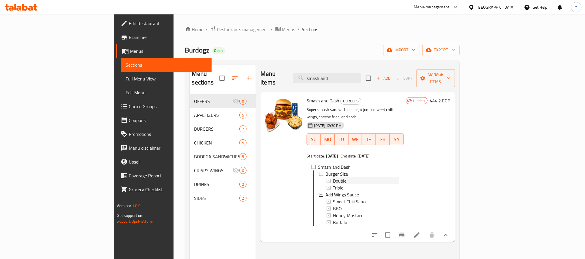
click at [333, 178] on div "Double" at bounding box center [366, 181] width 66 height 7
click at [333, 184] on div "Triple" at bounding box center [366, 187] width 66 height 7
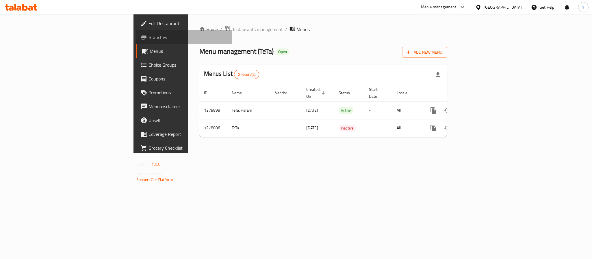
click at [148, 34] on span "Branches" at bounding box center [187, 37] width 79 height 7
